Goal: Check status: Check status

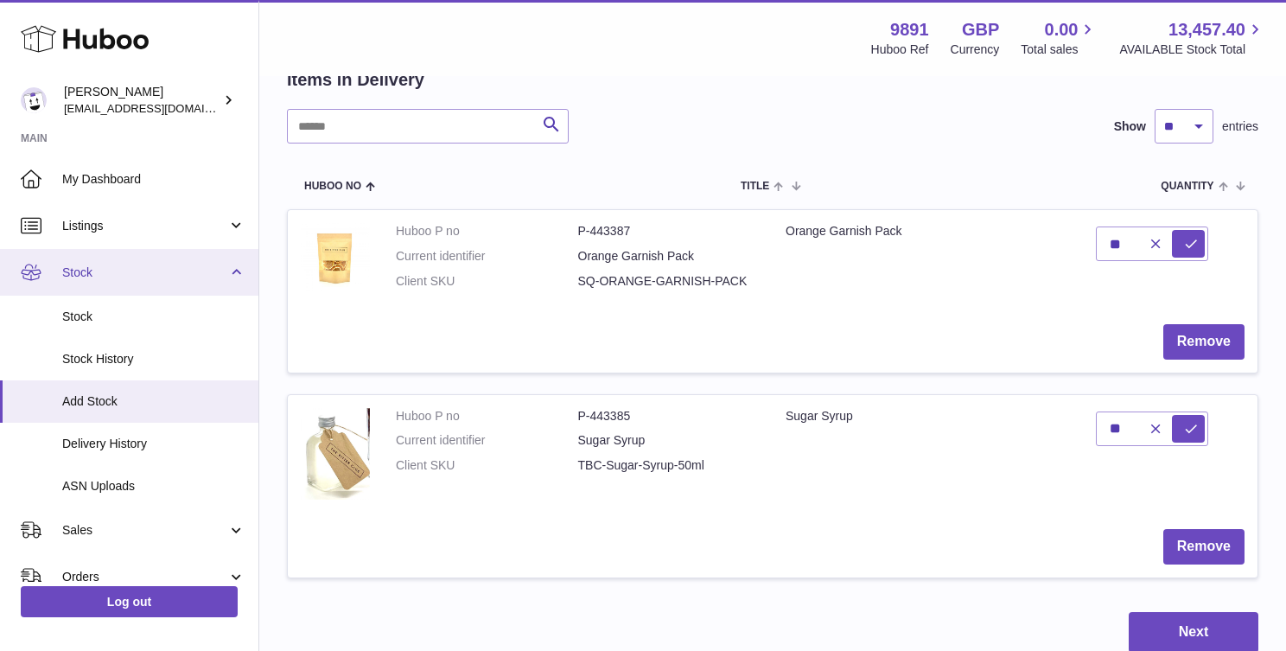
click at [181, 277] on span "Stock" at bounding box center [144, 272] width 165 height 16
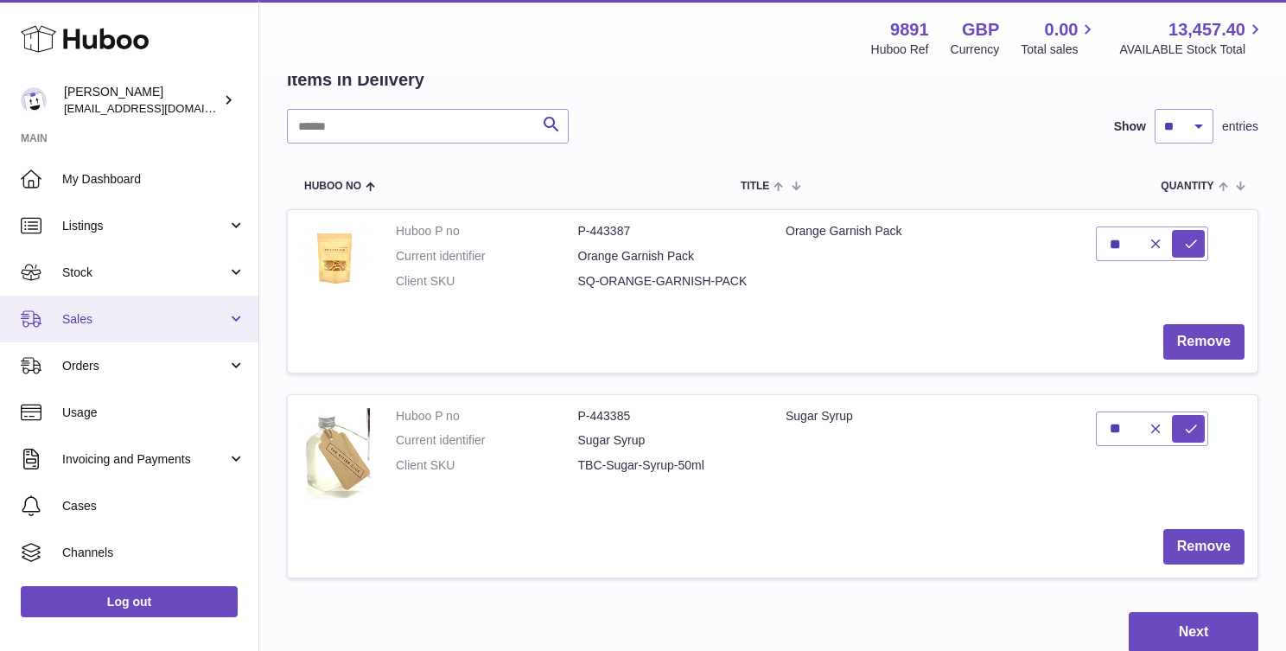
click at [118, 328] on link "Sales" at bounding box center [129, 318] width 258 height 47
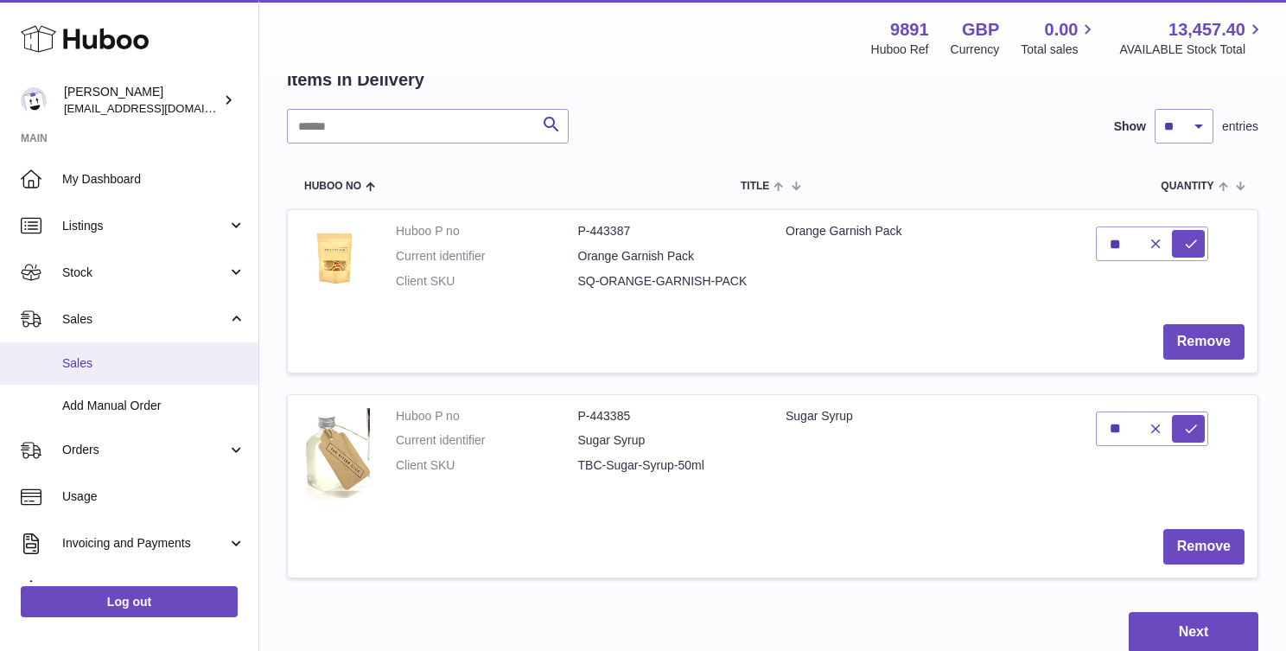
click at [111, 382] on link "Sales" at bounding box center [129, 363] width 258 height 42
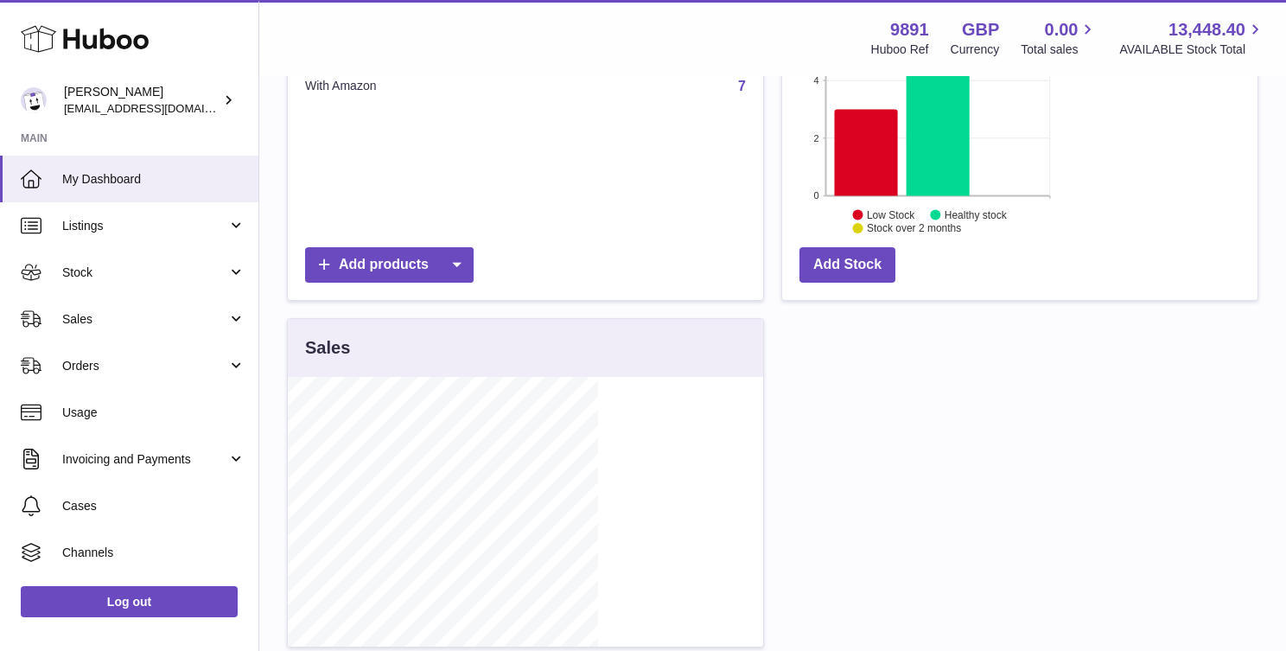
scroll to position [461, 0]
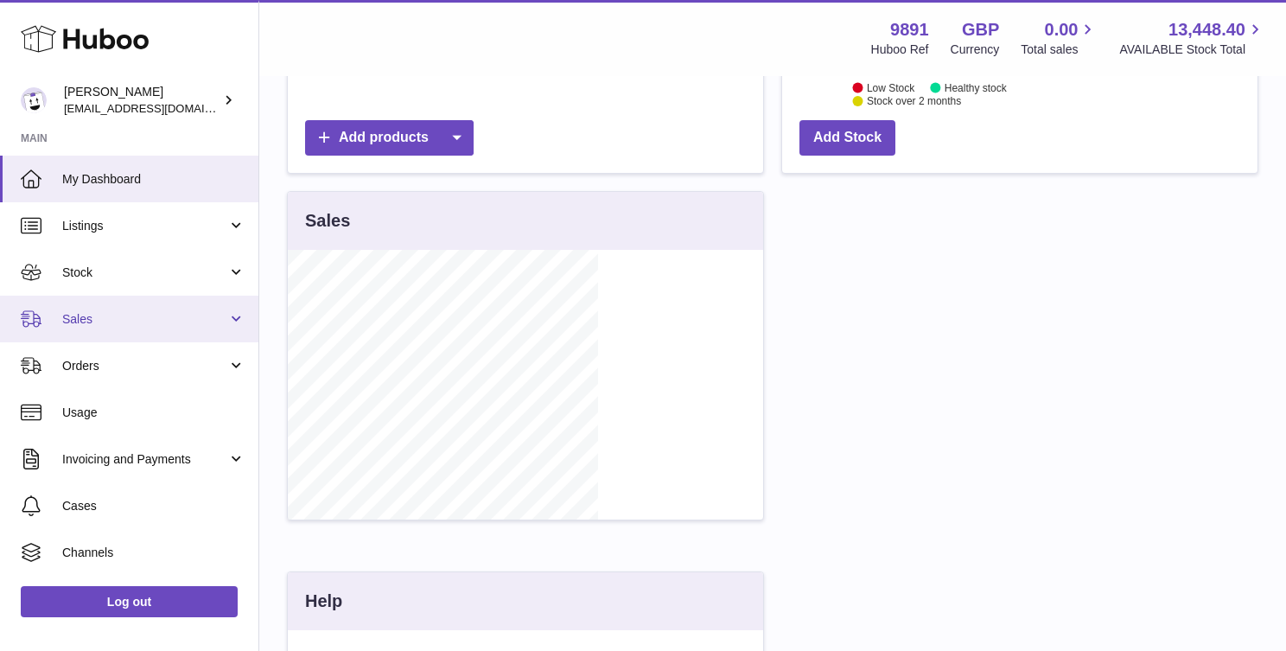
click at [137, 320] on span "Sales" at bounding box center [144, 319] width 165 height 16
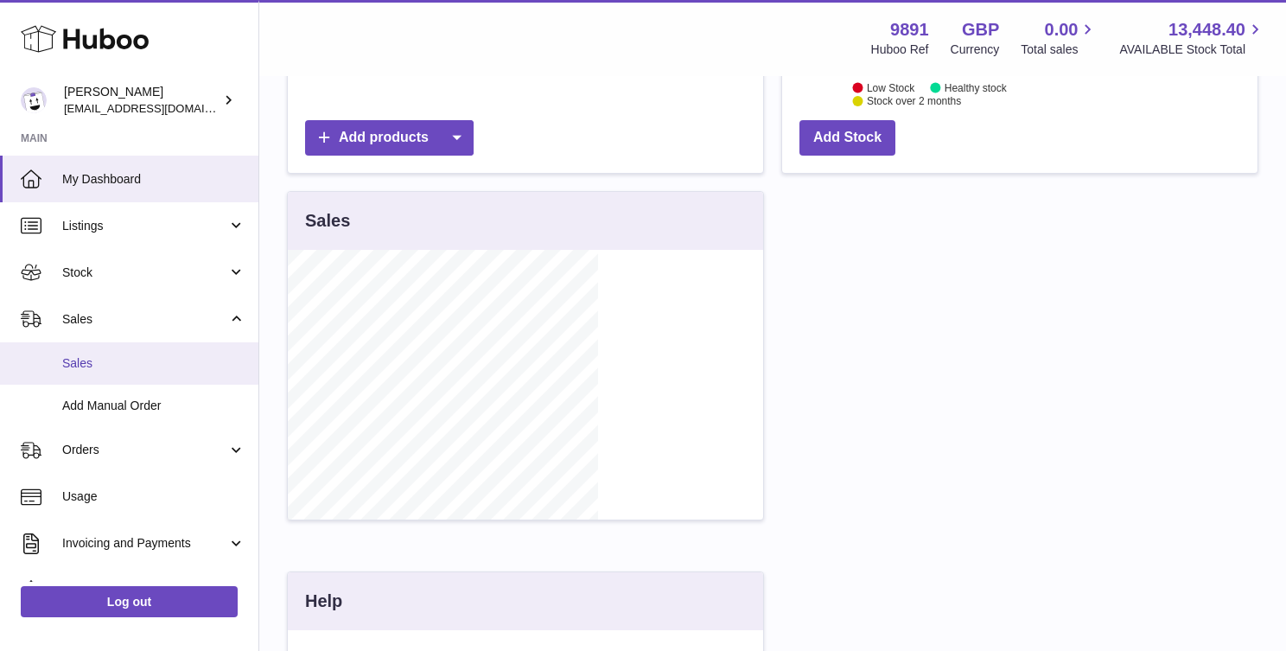
click at [130, 369] on span "Sales" at bounding box center [153, 363] width 183 height 16
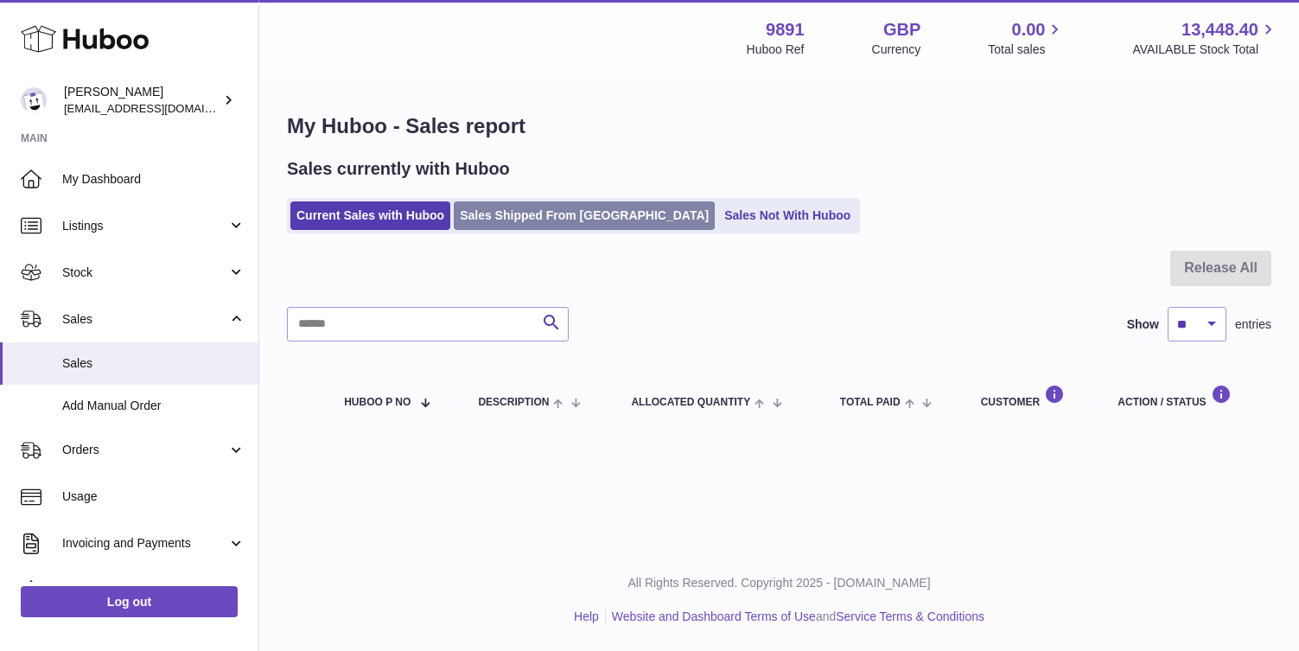
click at [523, 214] on link "Sales Shipped From [GEOGRAPHIC_DATA]" at bounding box center [584, 215] width 261 height 29
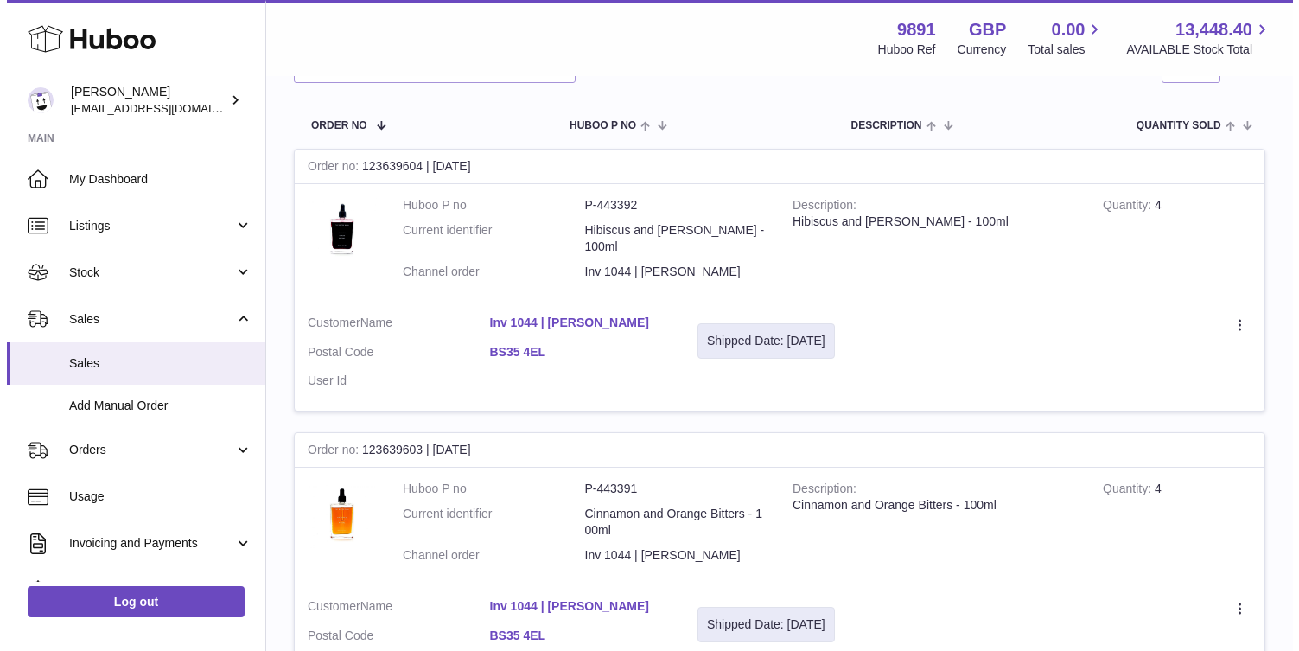
scroll to position [235, 0]
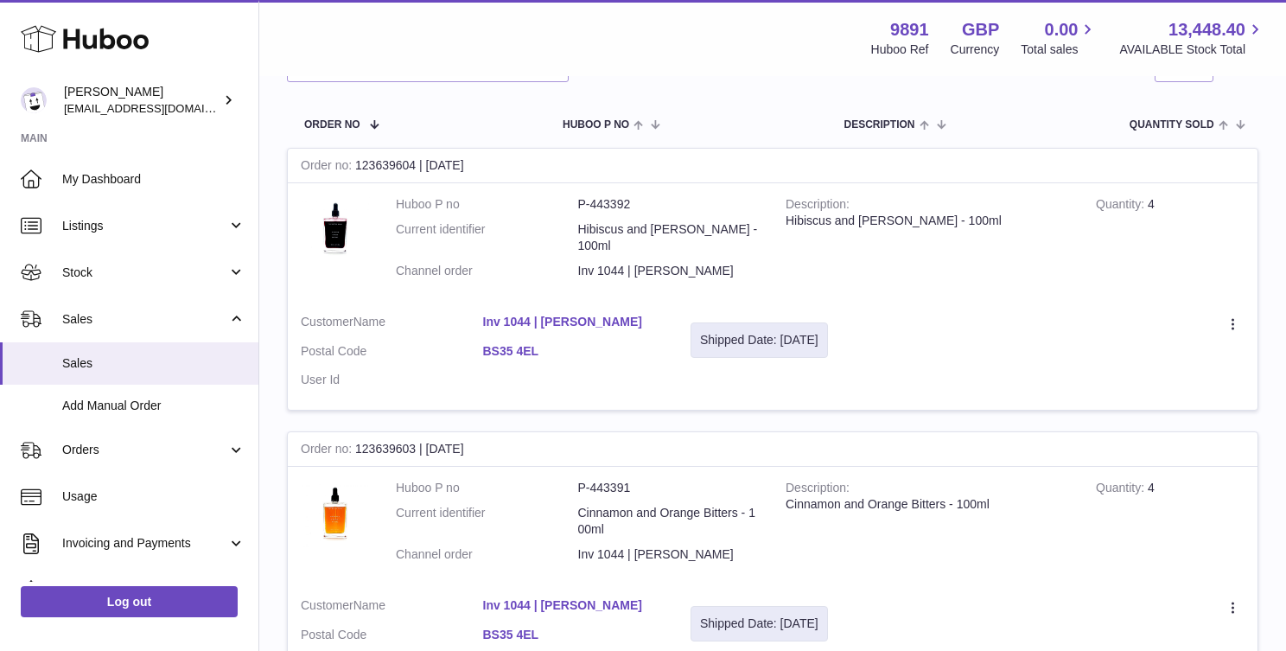
drag, startPoint x: 1031, startPoint y: 234, endPoint x: 968, endPoint y: 203, distance: 70.3
click at [968, 203] on tr "Order no 123639604 | 28th Aug Huboo P no P-443392 Current identifier Hibiscus a…" at bounding box center [772, 279] width 971 height 263
click at [677, 301] on td "Customer Name Inv 1044 | Beasy Bar Postal Code BS35 4EL User Id" at bounding box center [483, 356] width 390 height 110
click at [665, 314] on link "Inv 1044 | Beasy Bar" at bounding box center [574, 322] width 182 height 16
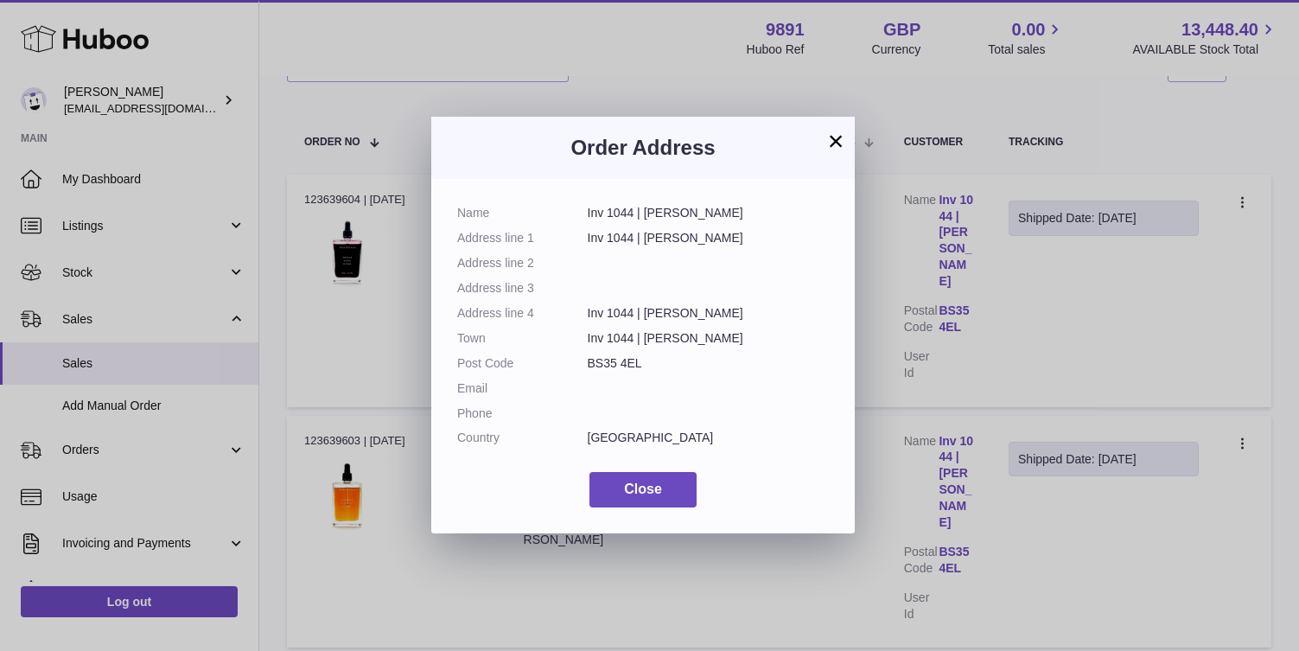
drag, startPoint x: 717, startPoint y: 213, endPoint x: 562, endPoint y: 213, distance: 154.7
click at [562, 213] on dl "Name Inv 1044 | Beasy Bar Address line 1 Inv 1044 | Beasy Bar Address line 2 Ad…" at bounding box center [643, 330] width 372 height 250
copy dl "Inv 1044 | Beasy Bar"
